Goal: Information Seeking & Learning: Learn about a topic

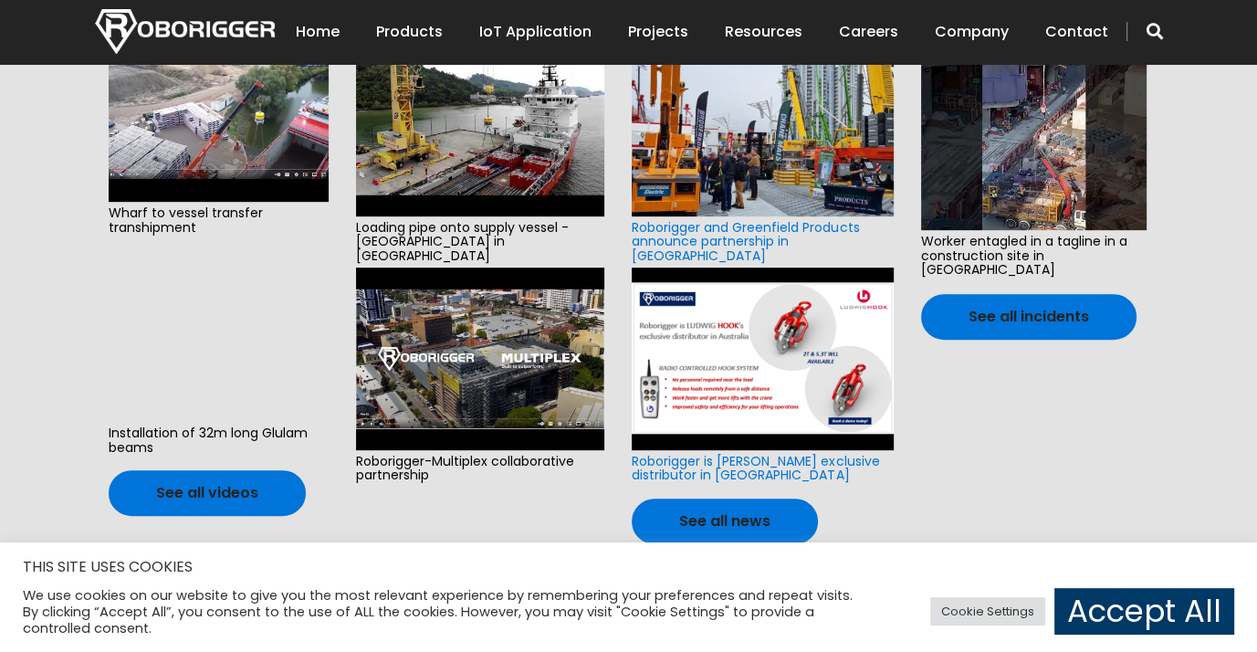
scroll to position [913, 0]
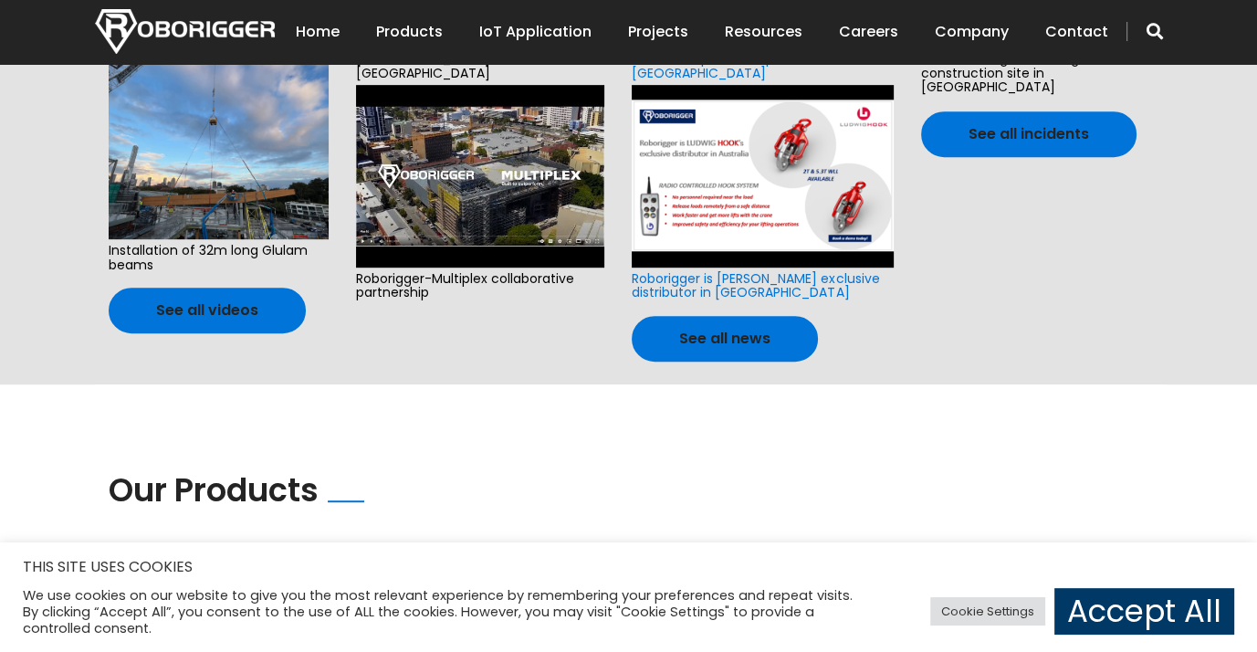
click at [726, 168] on img at bounding box center [762, 176] width 261 height 183
click at [725, 146] on img at bounding box center [762, 176] width 261 height 183
click at [725, 319] on link "See all news" at bounding box center [725, 339] width 186 height 46
click at [707, 269] on link "Roborigger is Ludwig Hook’s exclusive distributor in Australia" at bounding box center [755, 285] width 247 height 32
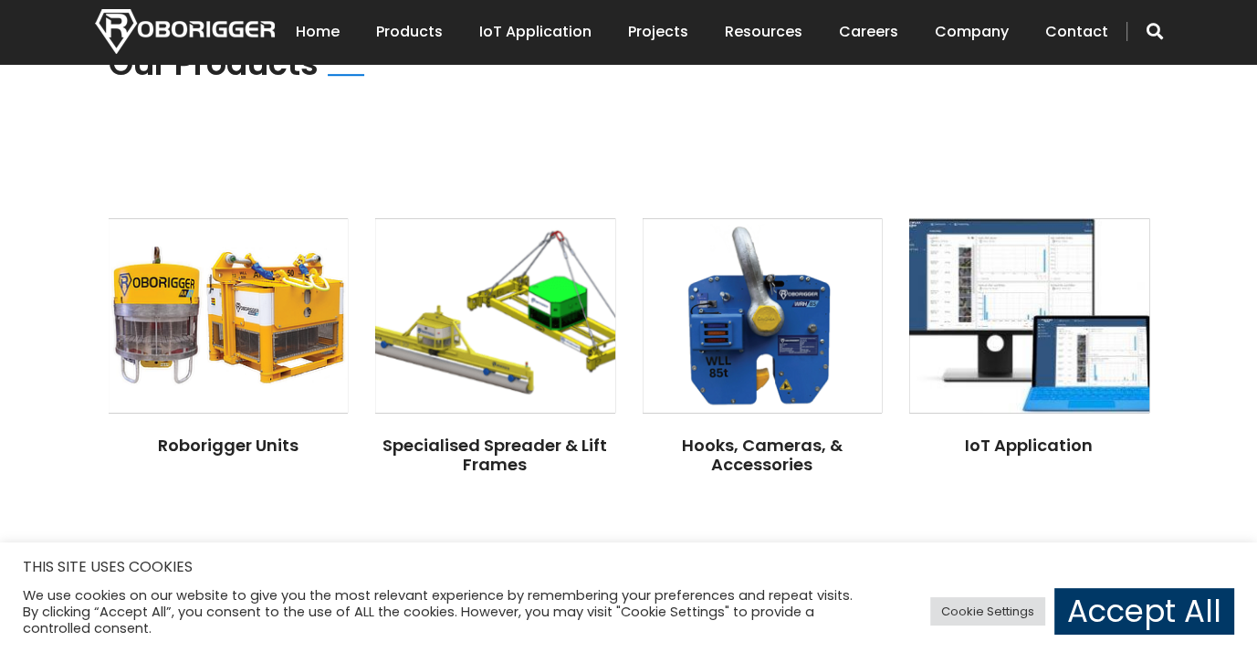
scroll to position [1369, 0]
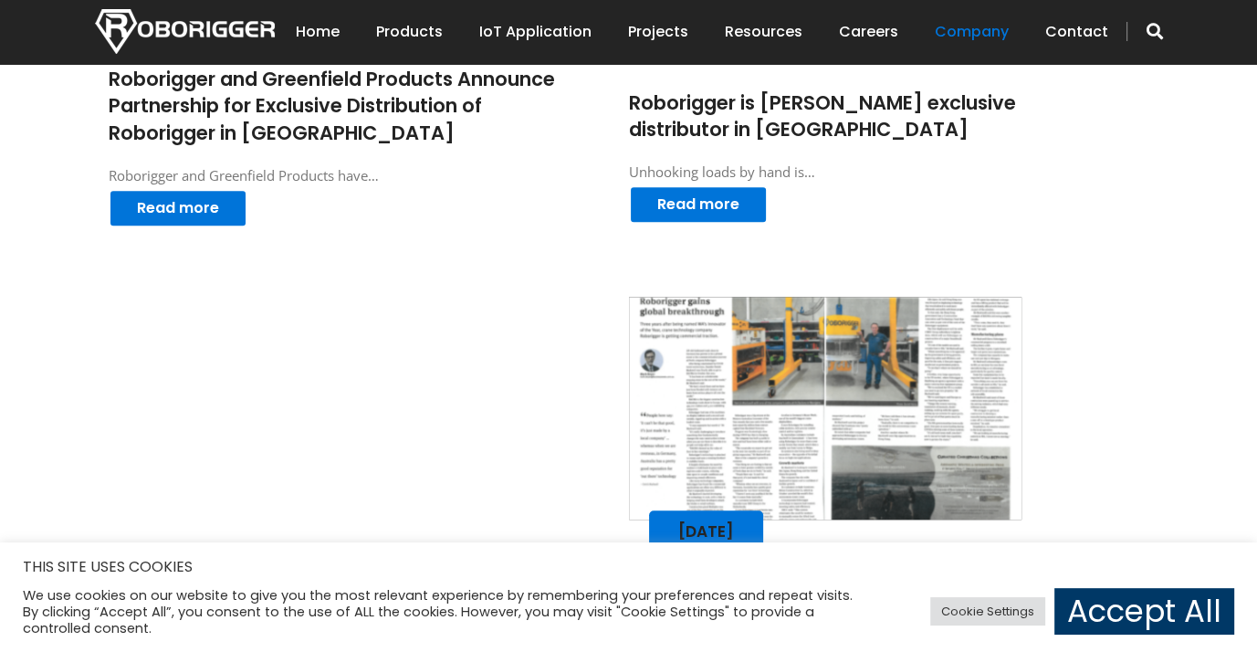
scroll to position [548, 0]
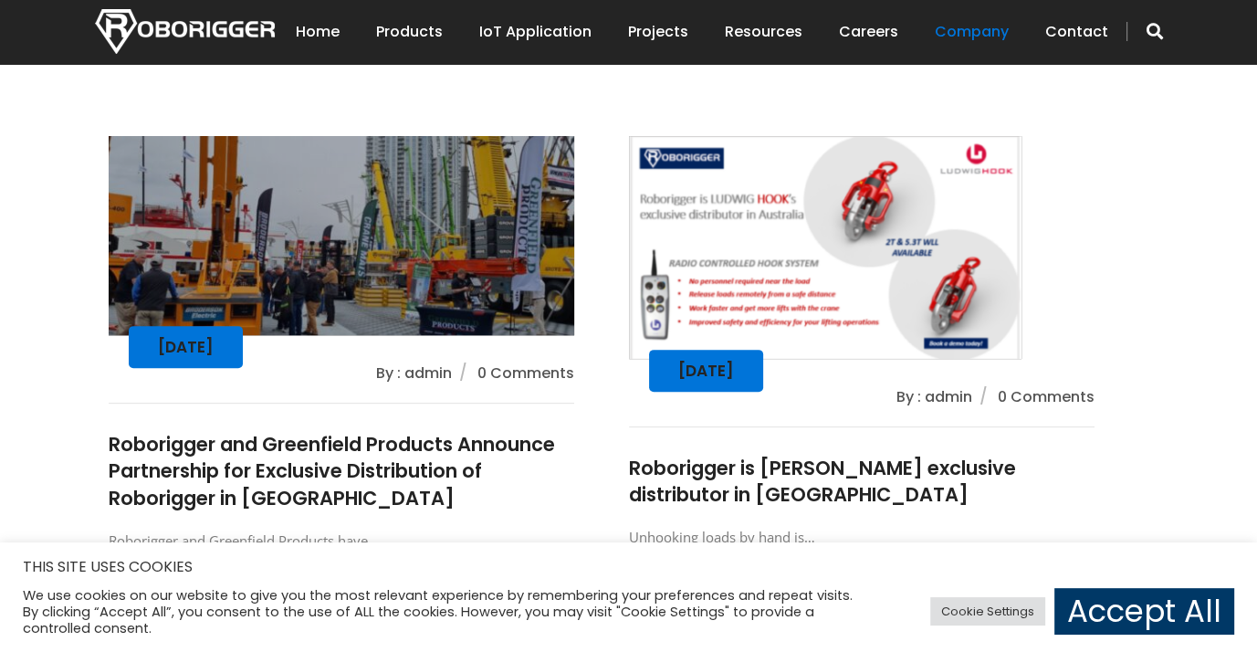
click at [343, 276] on img at bounding box center [341, 230] width 489 height 209
